Goal: Information Seeking & Learning: Find specific page/section

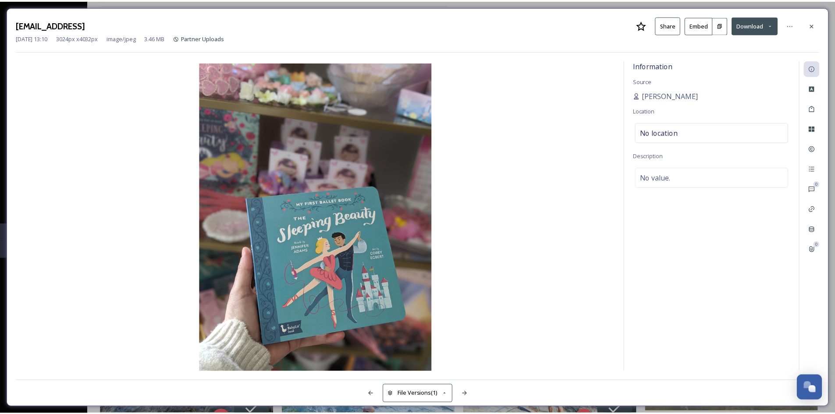
scroll to position [3087, 0]
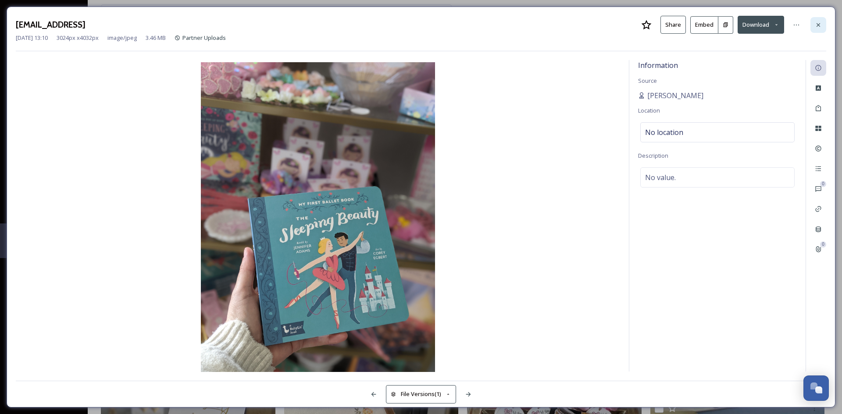
click at [817, 25] on icon at bounding box center [818, 25] width 4 height 4
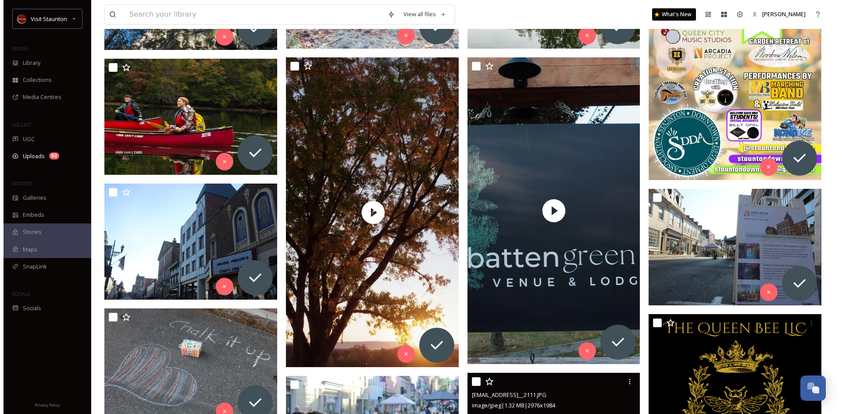
scroll to position [501, 0]
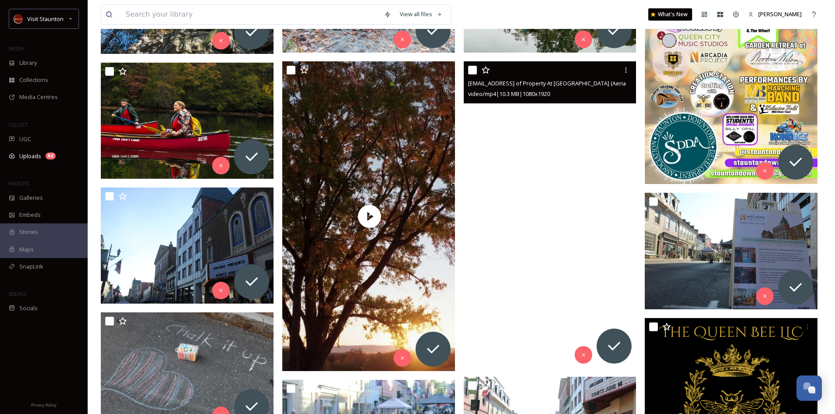
click at [558, 229] on video "ext_1755543090.976241_andrew@filmandflourish.com-Front of Property At Sunrise (…" at bounding box center [550, 214] width 173 height 307
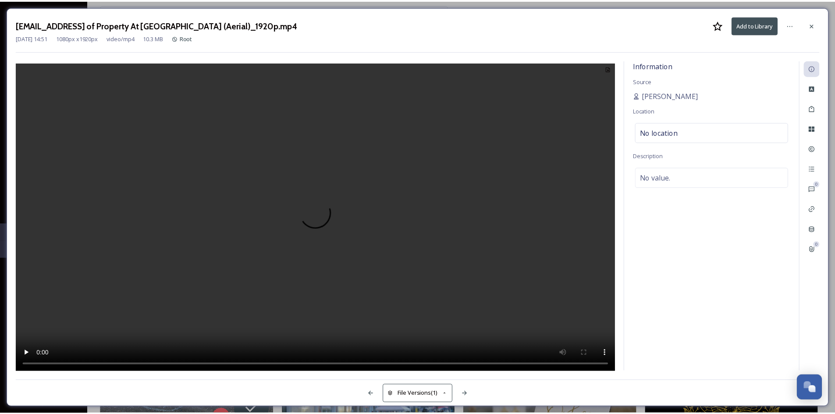
scroll to position [504, 0]
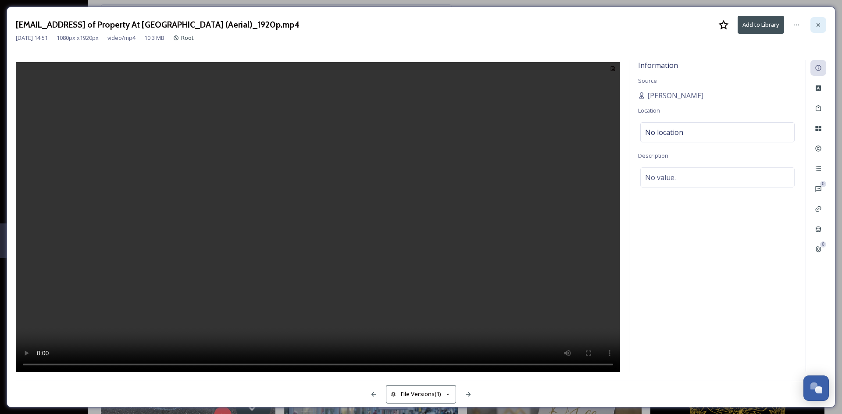
click at [817, 26] on icon at bounding box center [818, 25] width 4 height 4
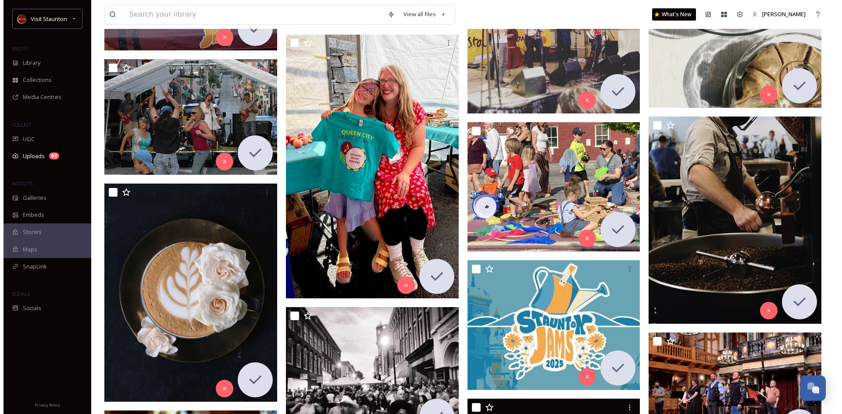
scroll to position [4668, 0]
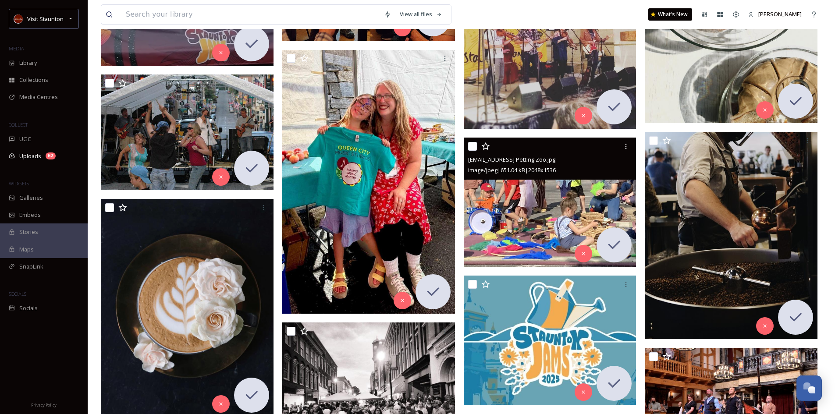
click at [569, 194] on img at bounding box center [550, 203] width 173 height 130
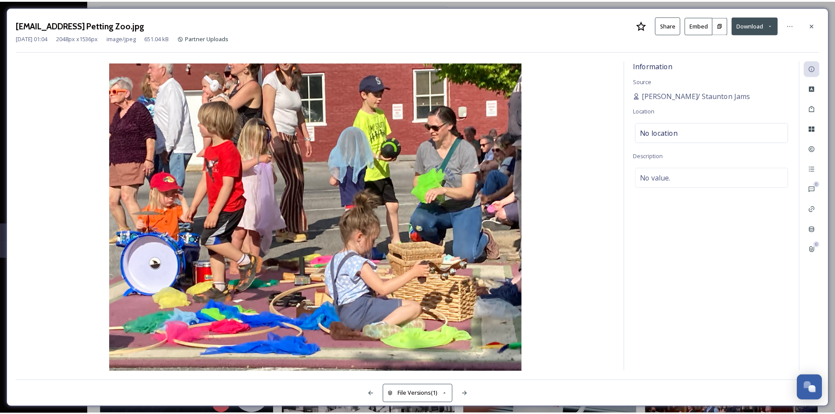
scroll to position [4669, 0]
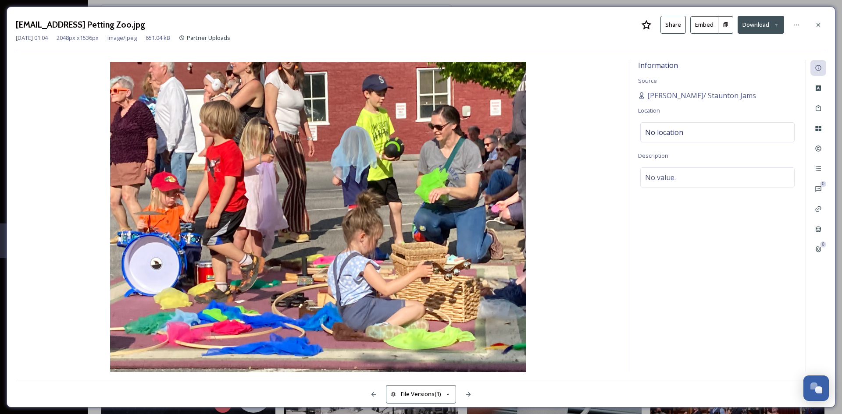
click at [817, 22] on icon at bounding box center [817, 24] width 7 height 7
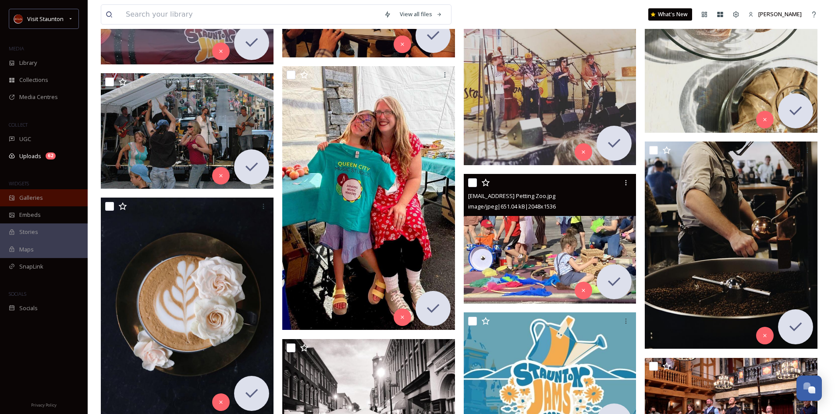
click at [32, 196] on span "Galleries" at bounding box center [31, 198] width 24 height 8
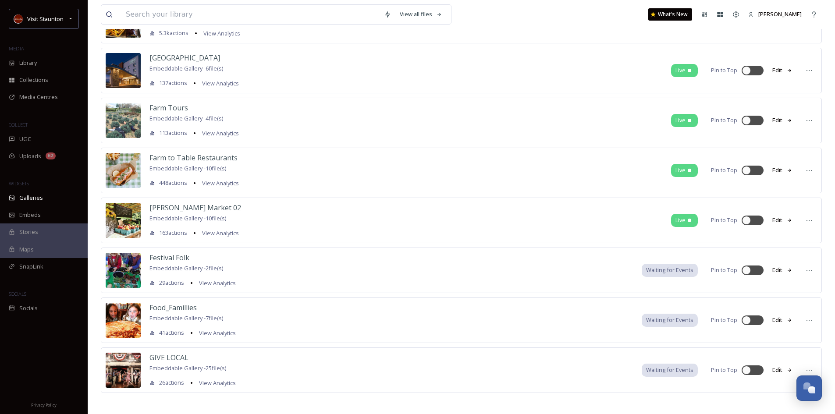
scroll to position [711, 0]
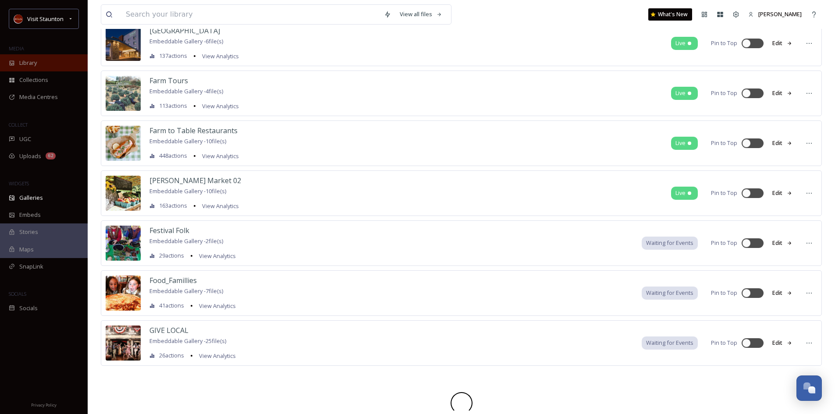
click at [25, 60] on span "Library" at bounding box center [28, 63] width 18 height 8
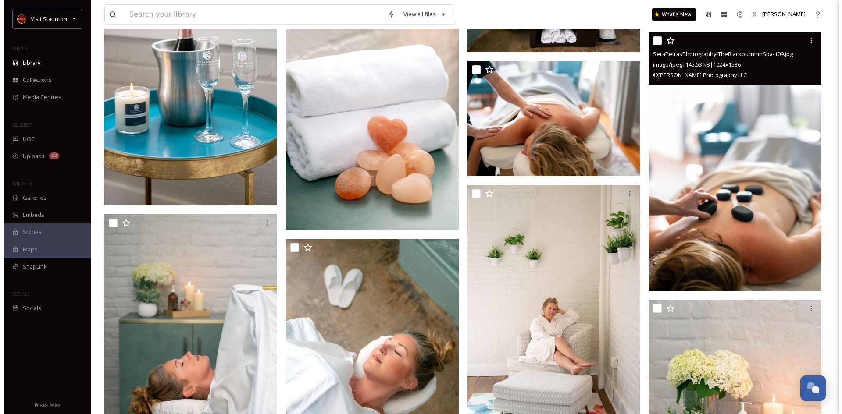
scroll to position [701, 0]
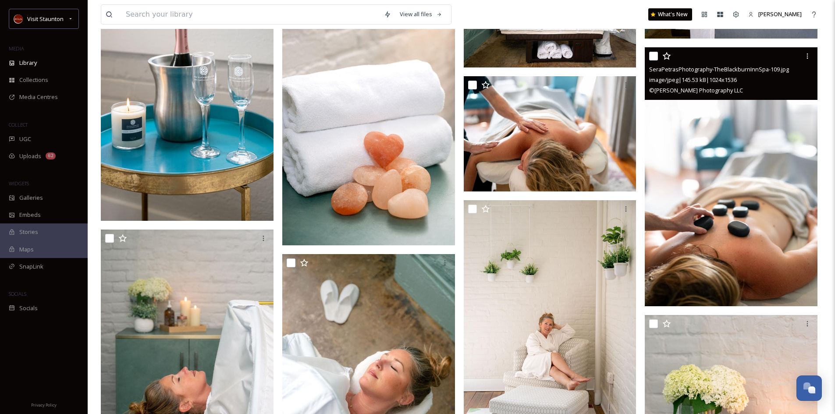
click at [725, 189] on img at bounding box center [731, 176] width 173 height 259
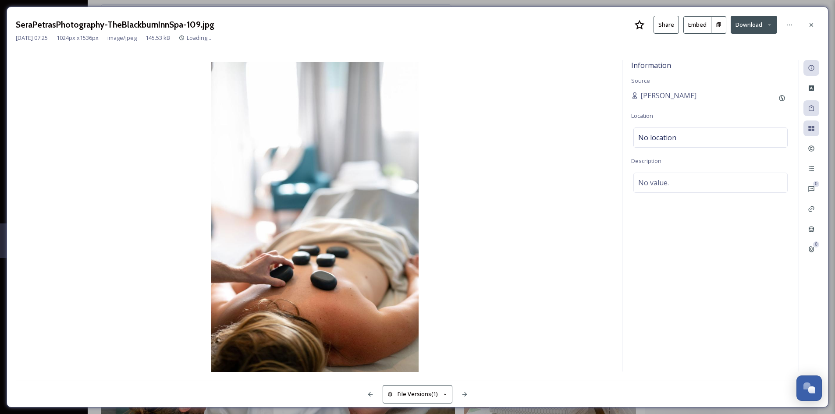
scroll to position [0, 177]
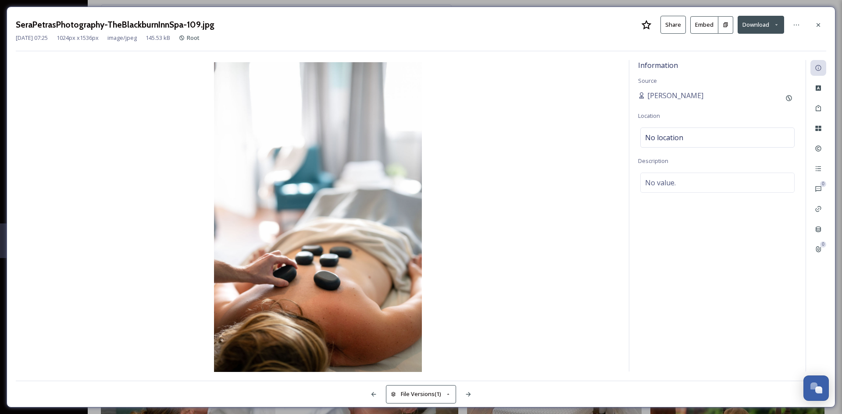
click at [820, 20] on div at bounding box center [818, 25] width 16 height 16
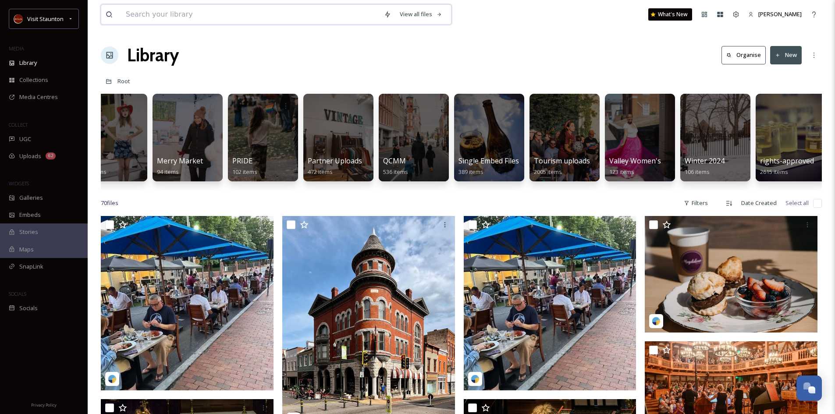
click at [173, 18] on input at bounding box center [250, 14] width 258 height 19
type input "art"
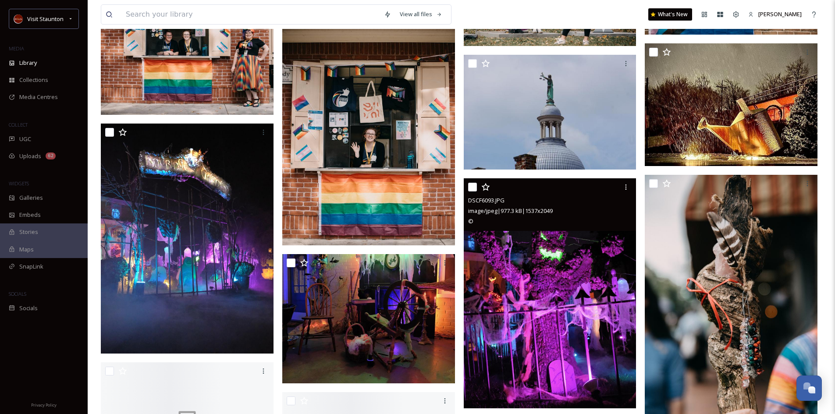
scroll to position [1797, 0]
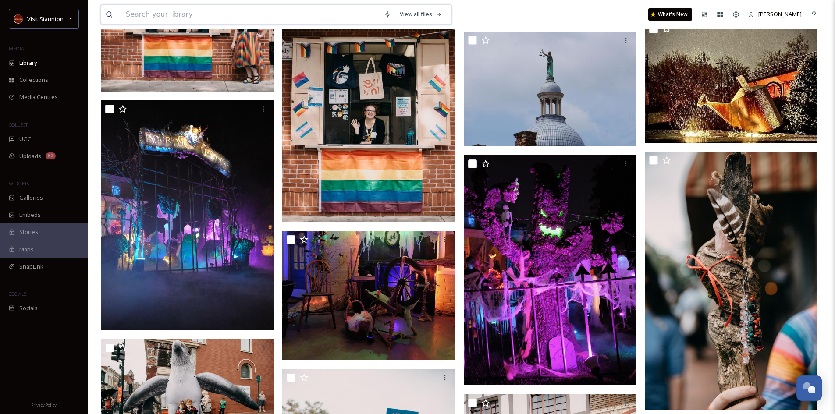
click at [131, 15] on input at bounding box center [250, 14] width 258 height 19
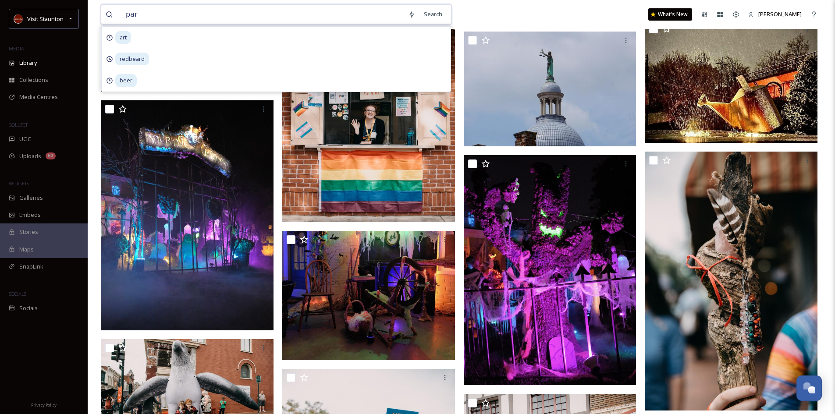
type input "park"
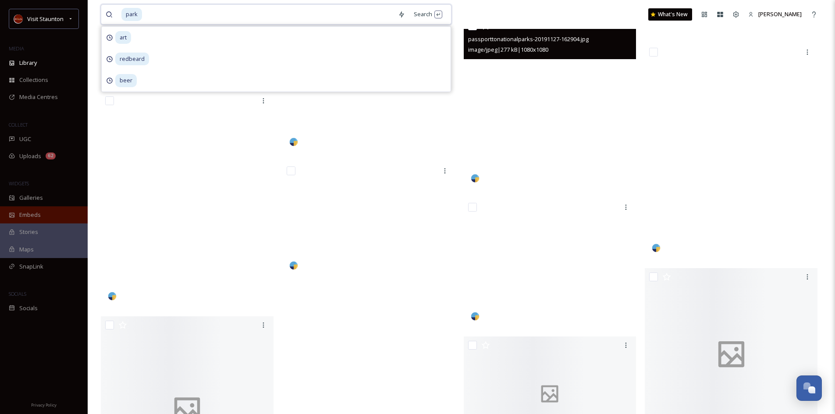
scroll to position [11616, 0]
